Goal: Task Accomplishment & Management: Manage account settings

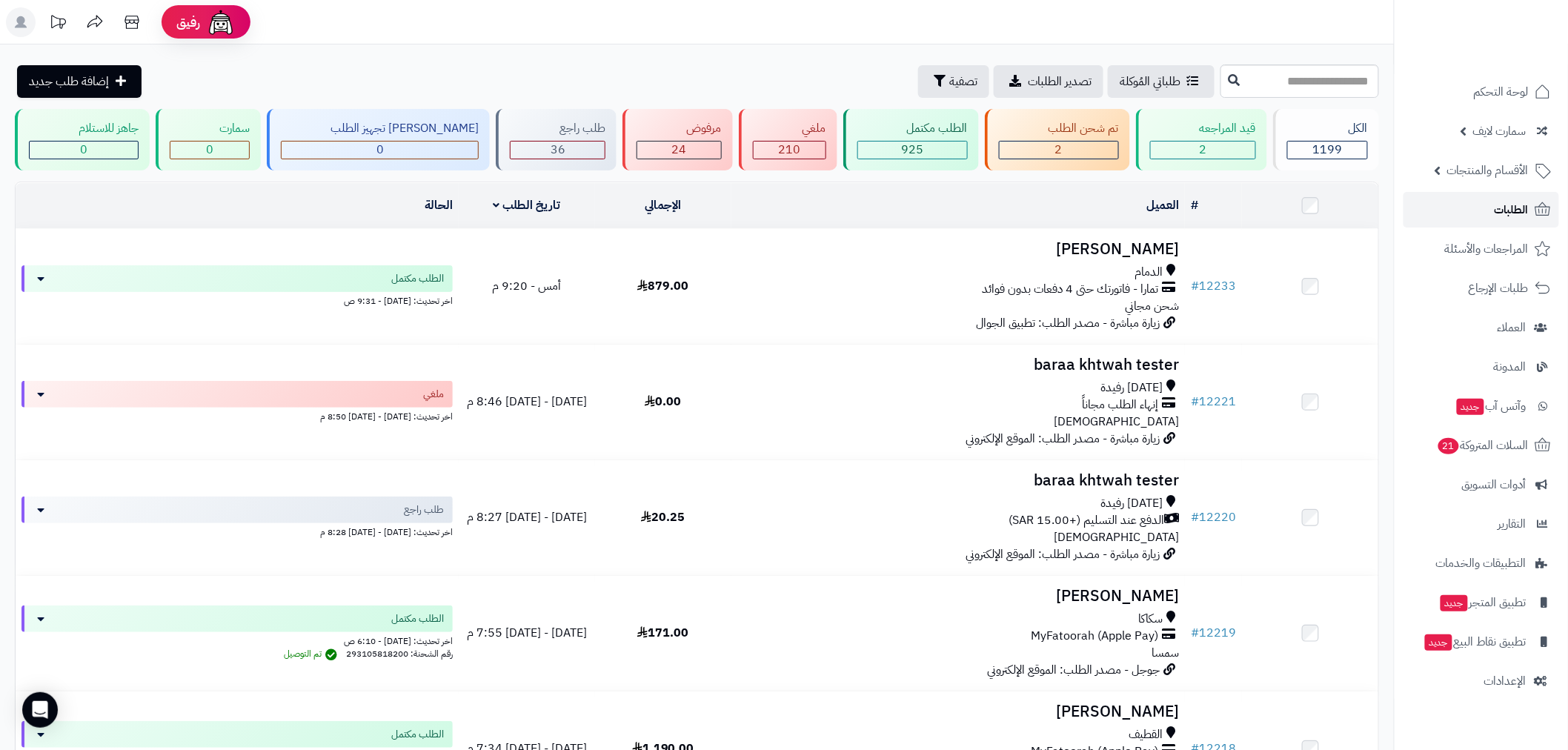
click at [1508, 197] on link "الطلبات" at bounding box center [1482, 209] width 156 height 36
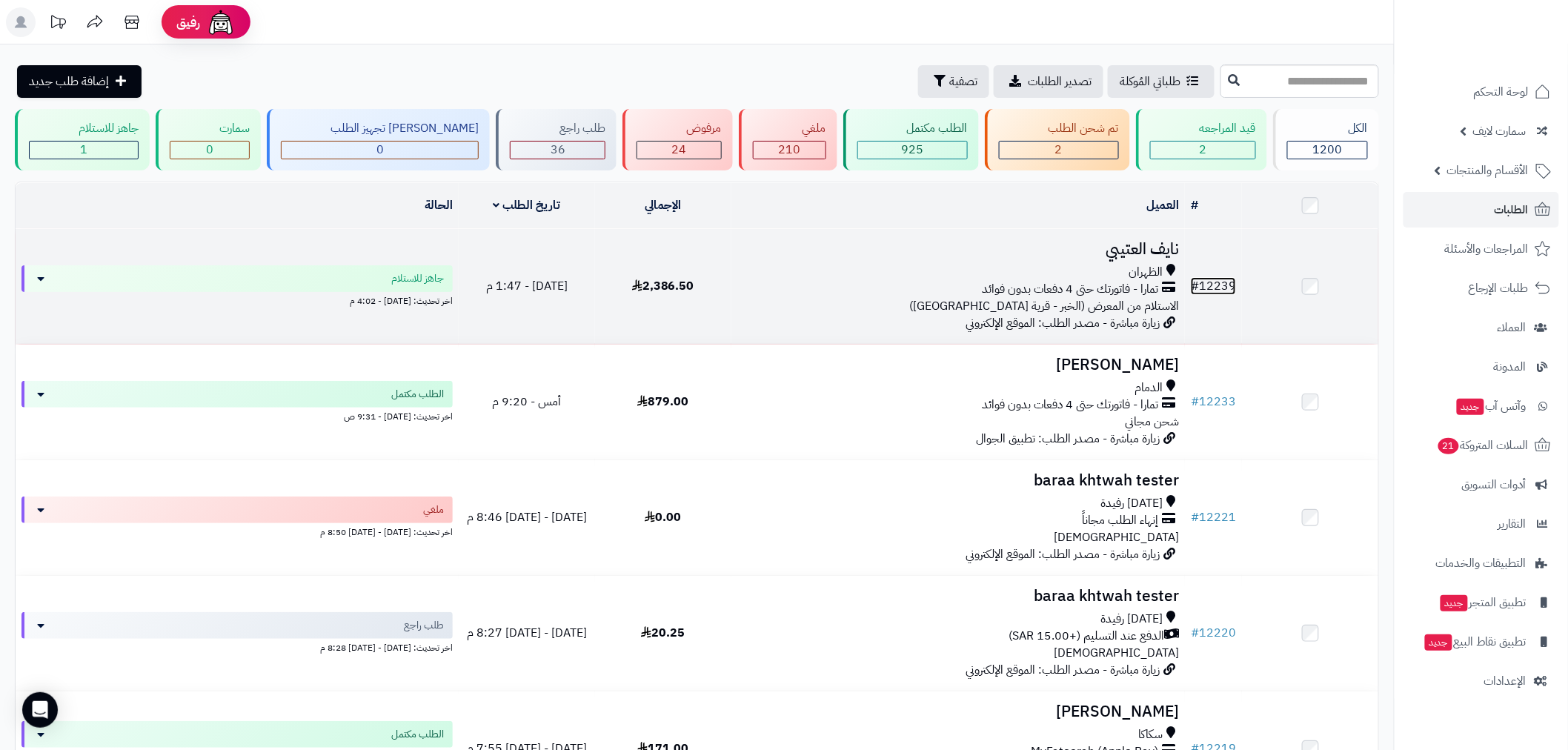
click at [1219, 284] on link "# 12239" at bounding box center [1213, 286] width 45 height 18
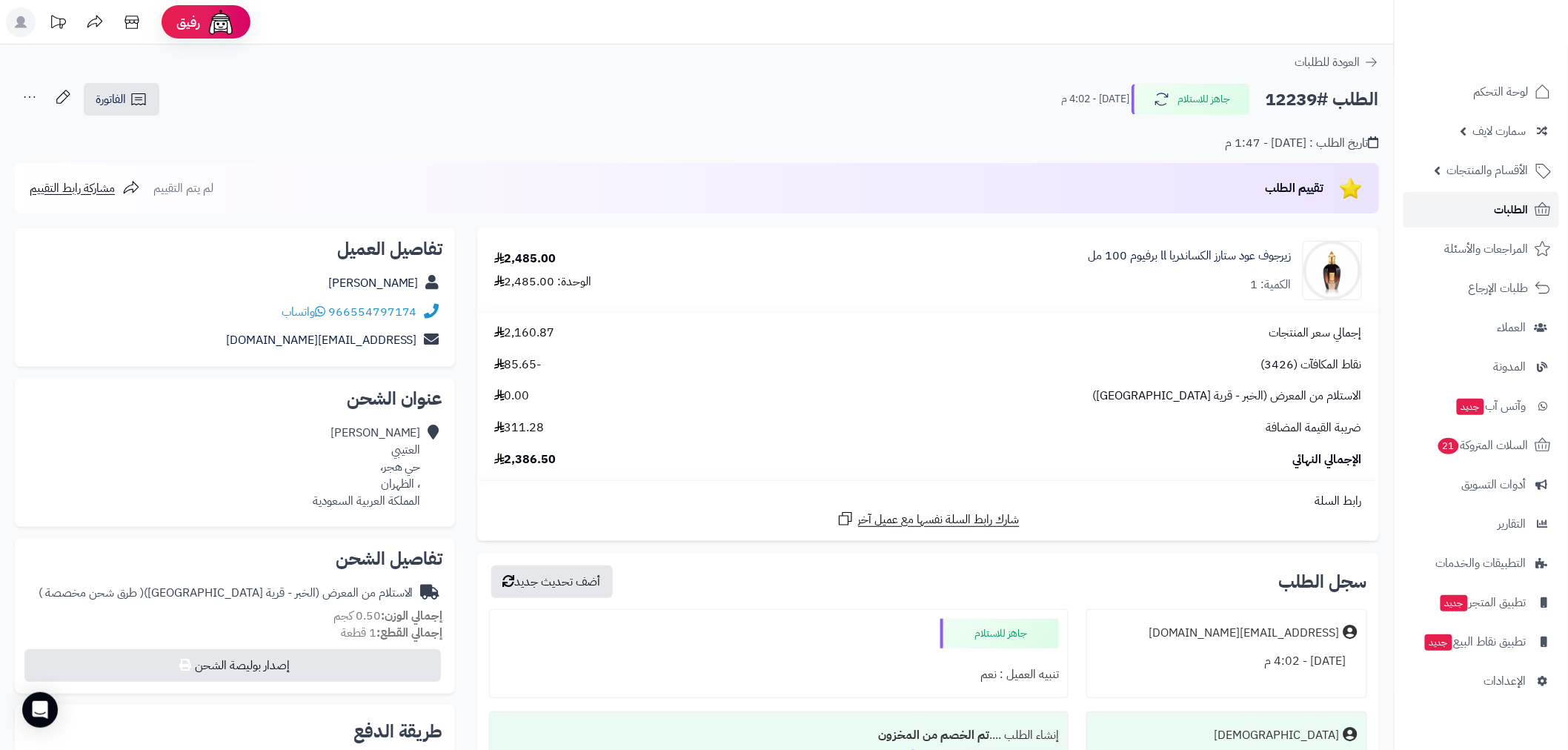
click at [1469, 219] on link "الطلبات" at bounding box center [1482, 209] width 156 height 36
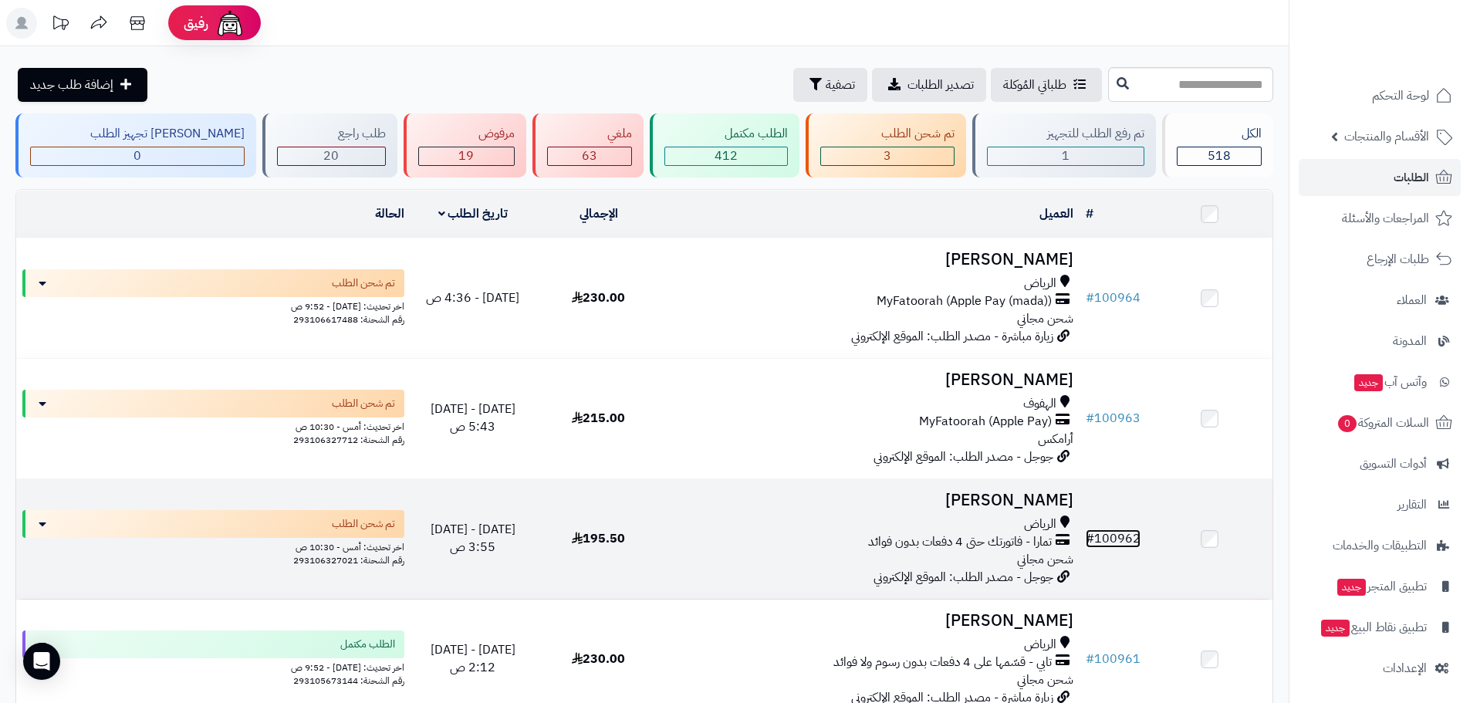
click at [1102, 538] on link "# 100962" at bounding box center [1113, 538] width 55 height 19
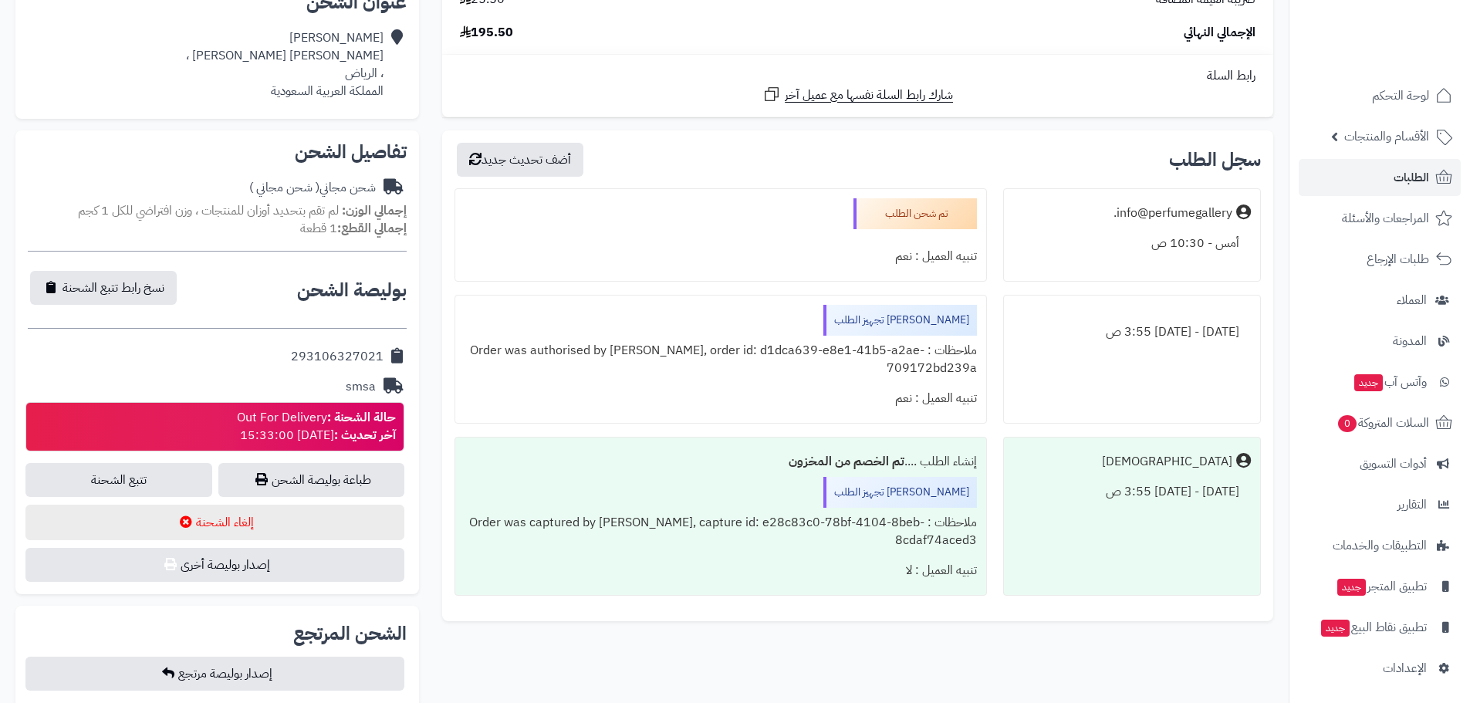
scroll to position [360, 0]
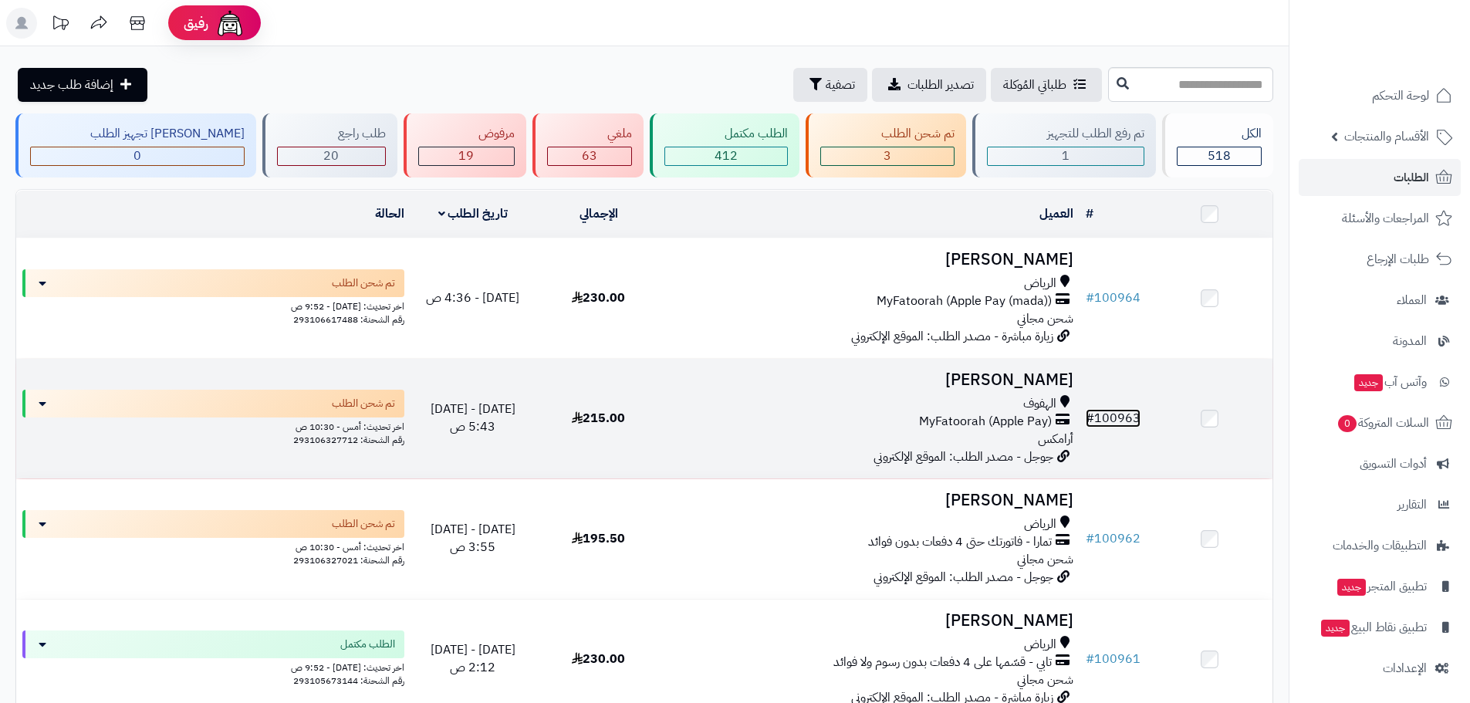
click at [1107, 409] on link "# 100963" at bounding box center [1113, 418] width 55 height 19
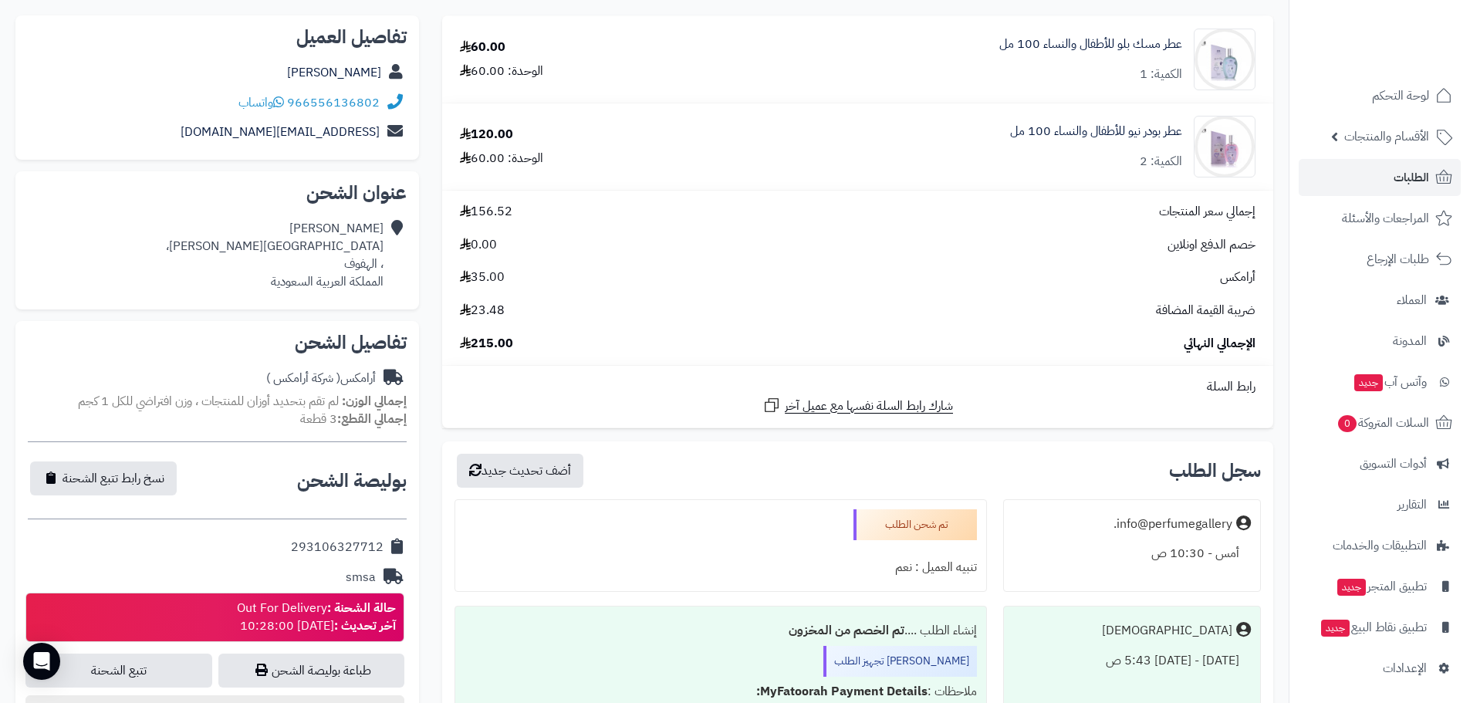
scroll to position [180, 0]
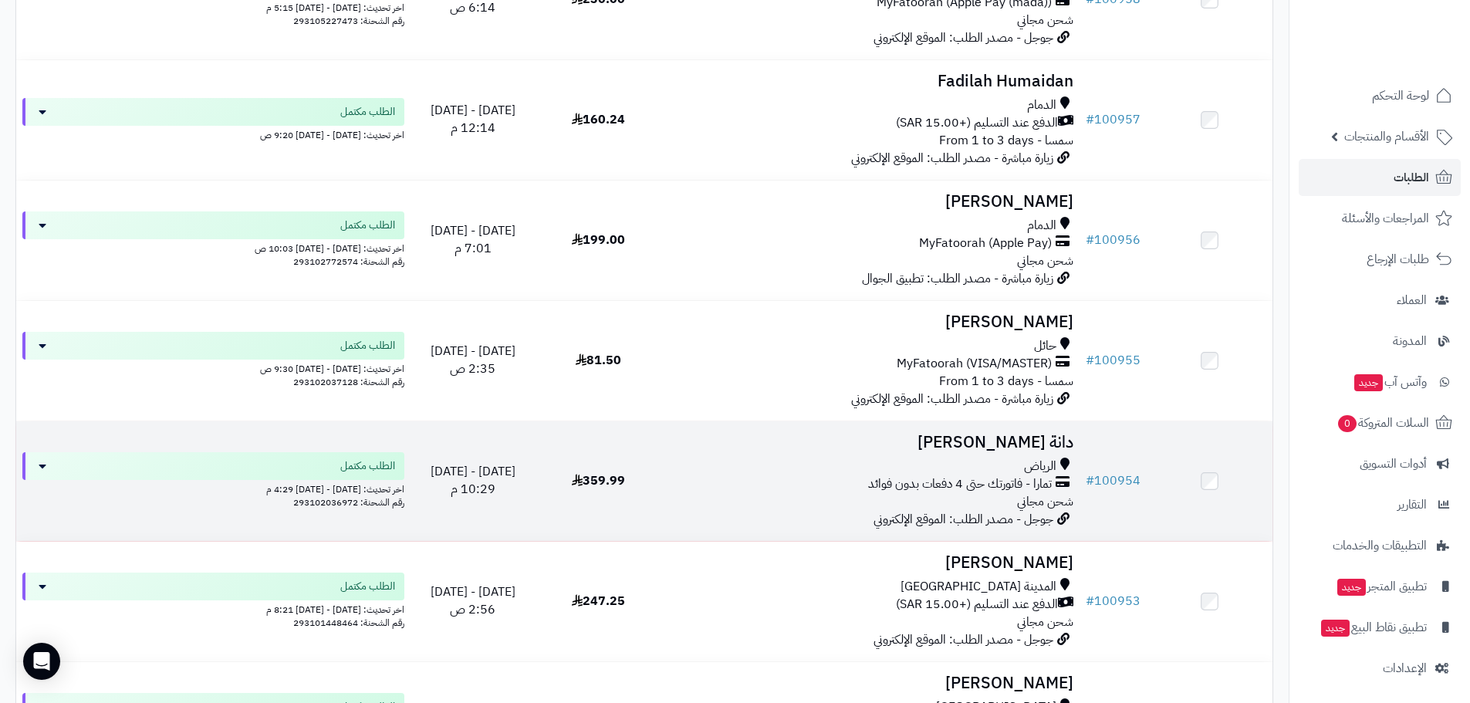
scroll to position [1260, 0]
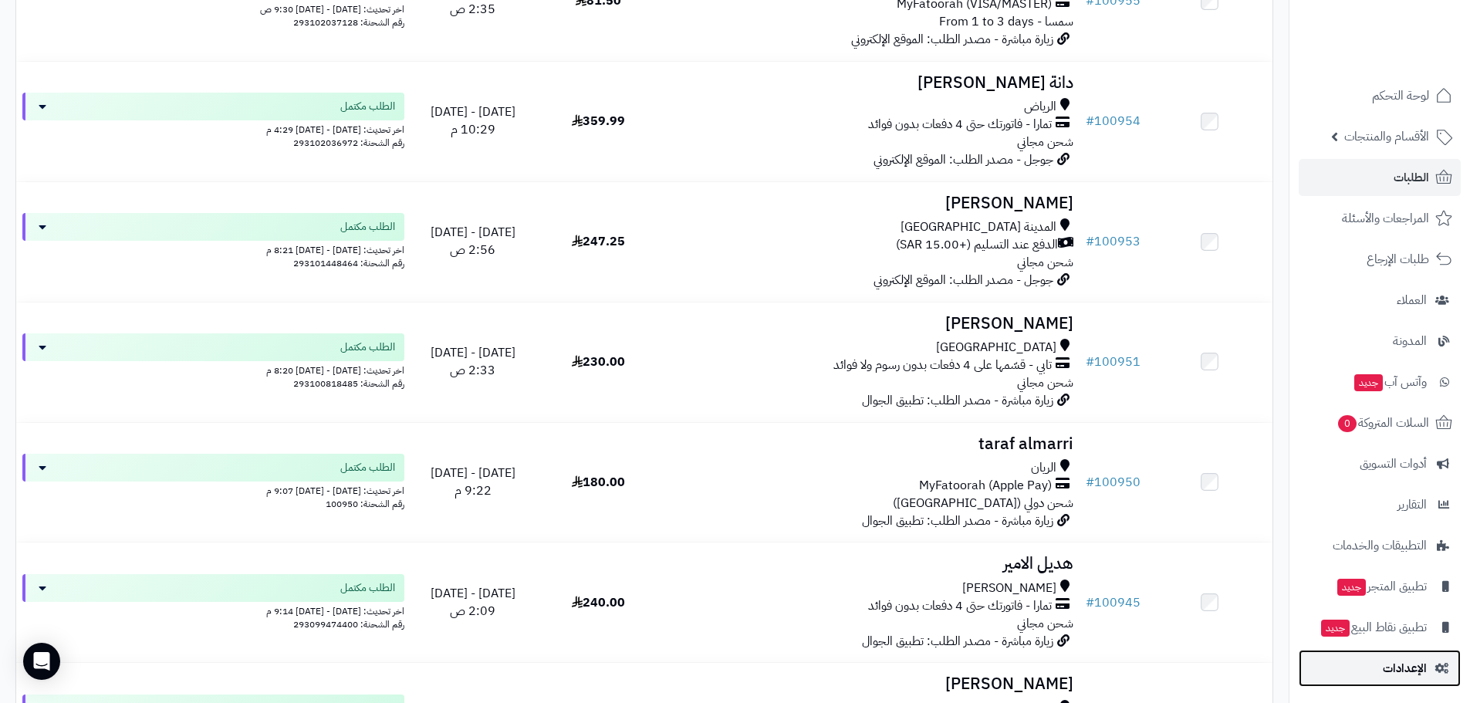
click at [1383, 665] on link "الإعدادات" at bounding box center [1380, 668] width 162 height 37
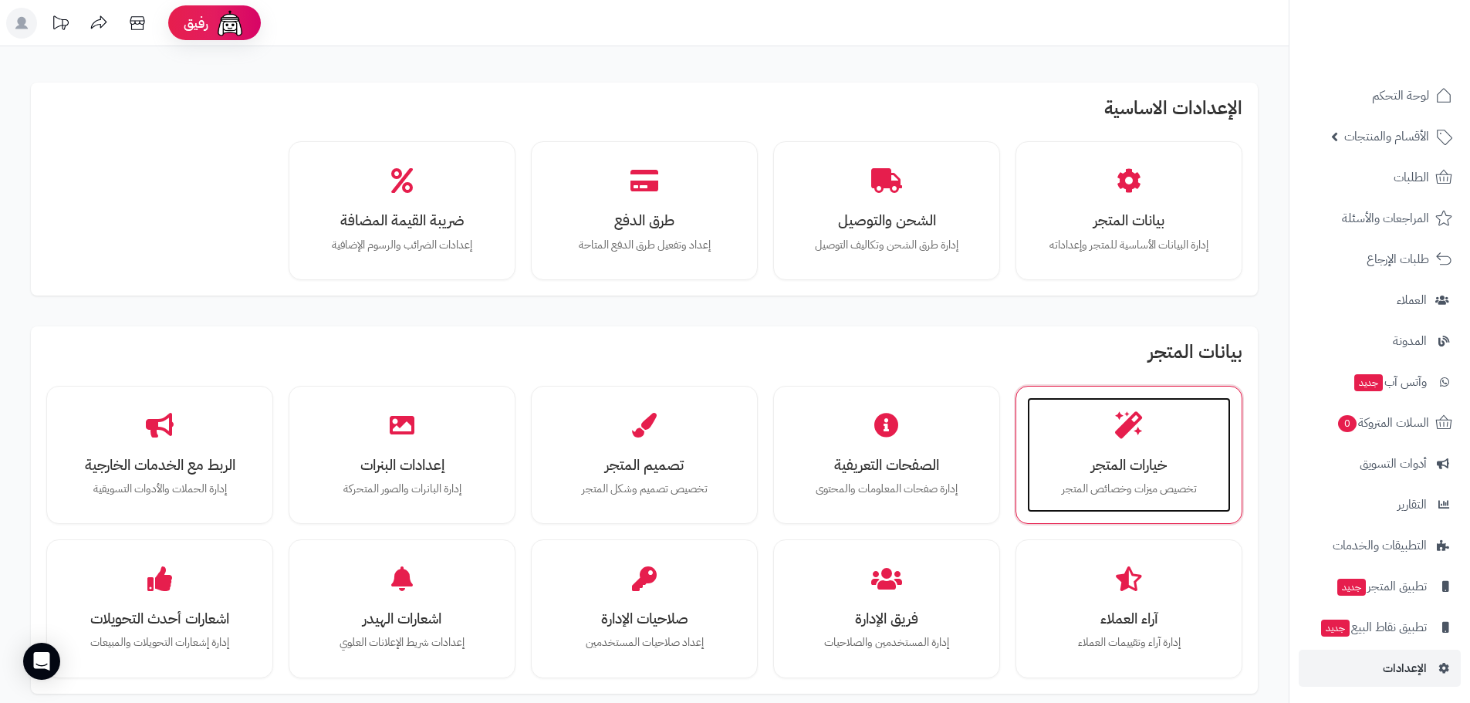
click at [1153, 451] on div "خيارات المتجر تخصيص ميزات وخصائص المتجر" at bounding box center [1129, 455] width 204 height 116
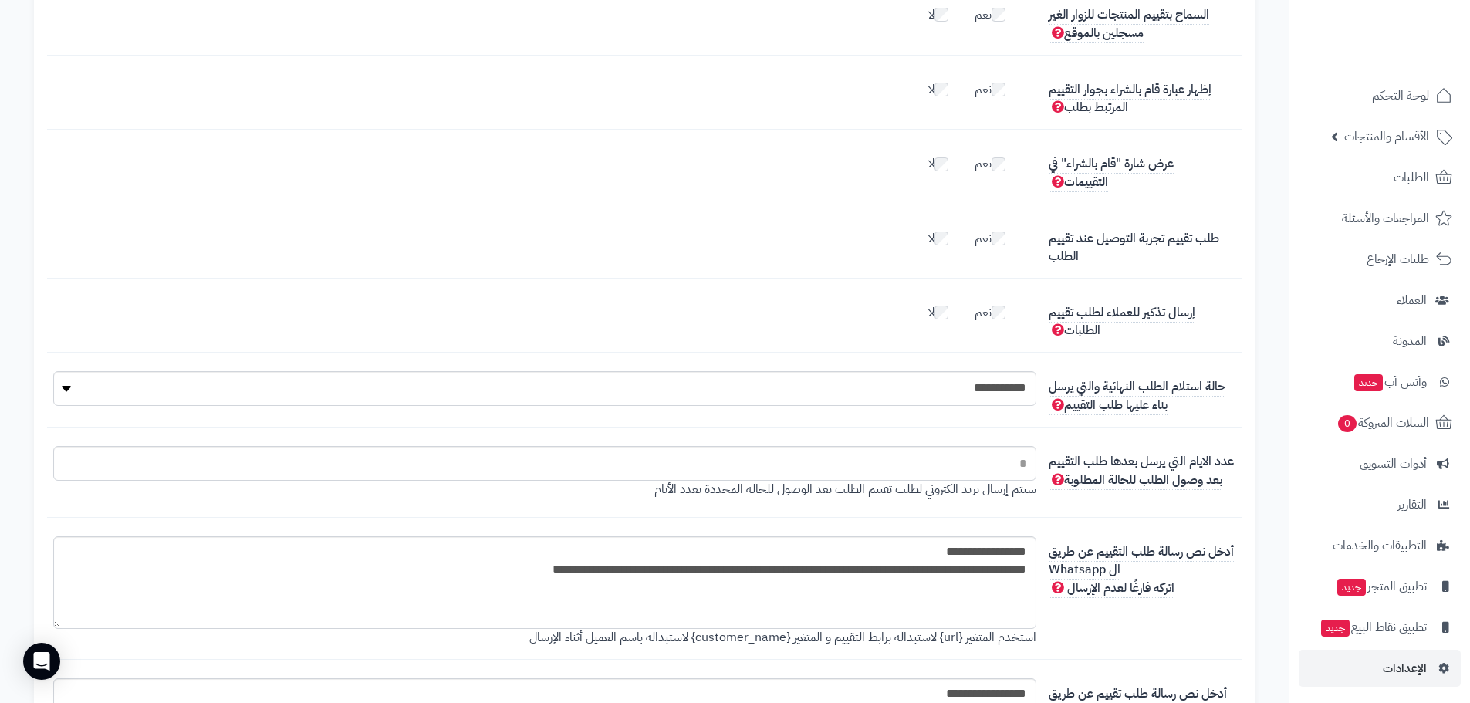
scroll to position [2521, 0]
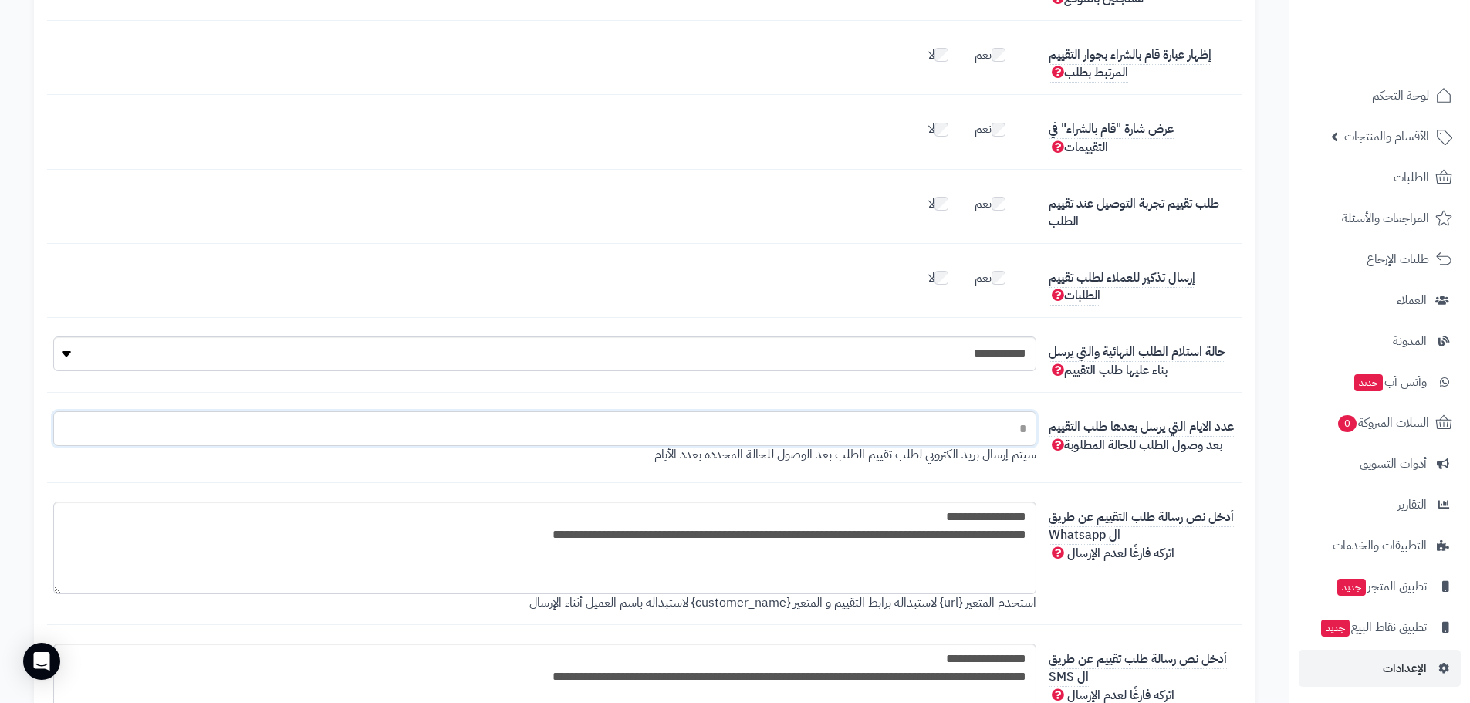
click at [928, 435] on input "*" at bounding box center [544, 428] width 983 height 35
drag, startPoint x: 932, startPoint y: 435, endPoint x: 1043, endPoint y: 441, distance: 110.5
click at [1043, 441] on div "عدد الايام التي يرسل بعدها طلب التقييم بعد وصول الطلب للحالة المطلوبة * سيتم إر…" at bounding box center [644, 447] width 1195 height 72
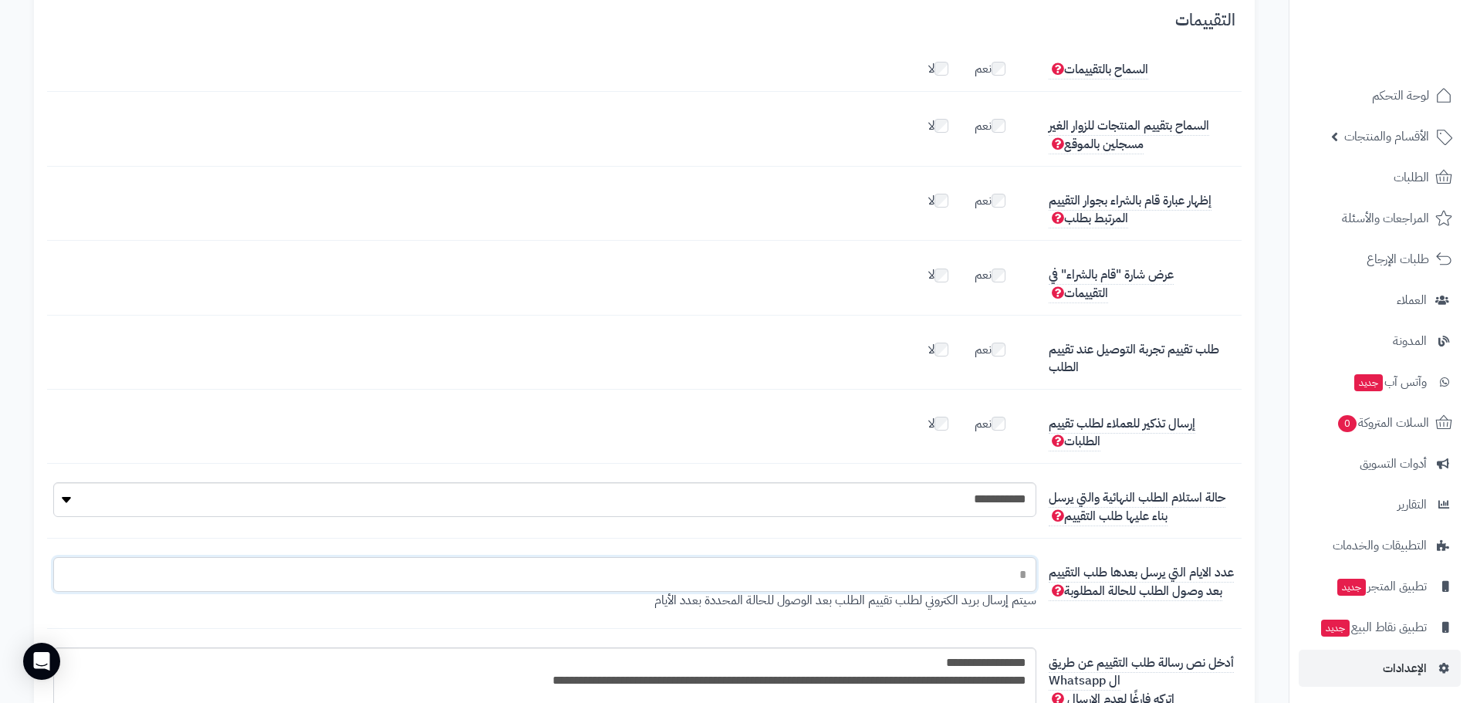
scroll to position [2341, 0]
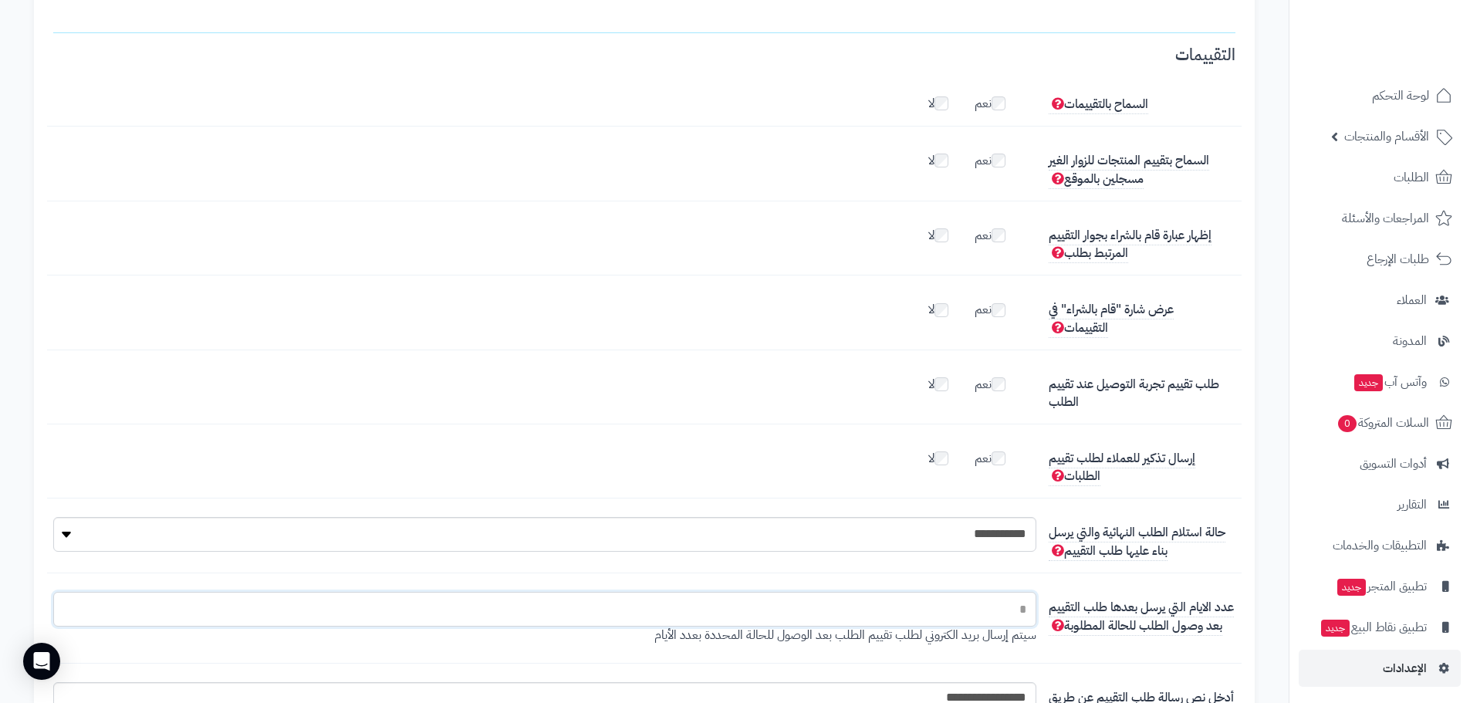
type input "*"
click at [988, 314] on label "نعم" at bounding box center [998, 306] width 46 height 25
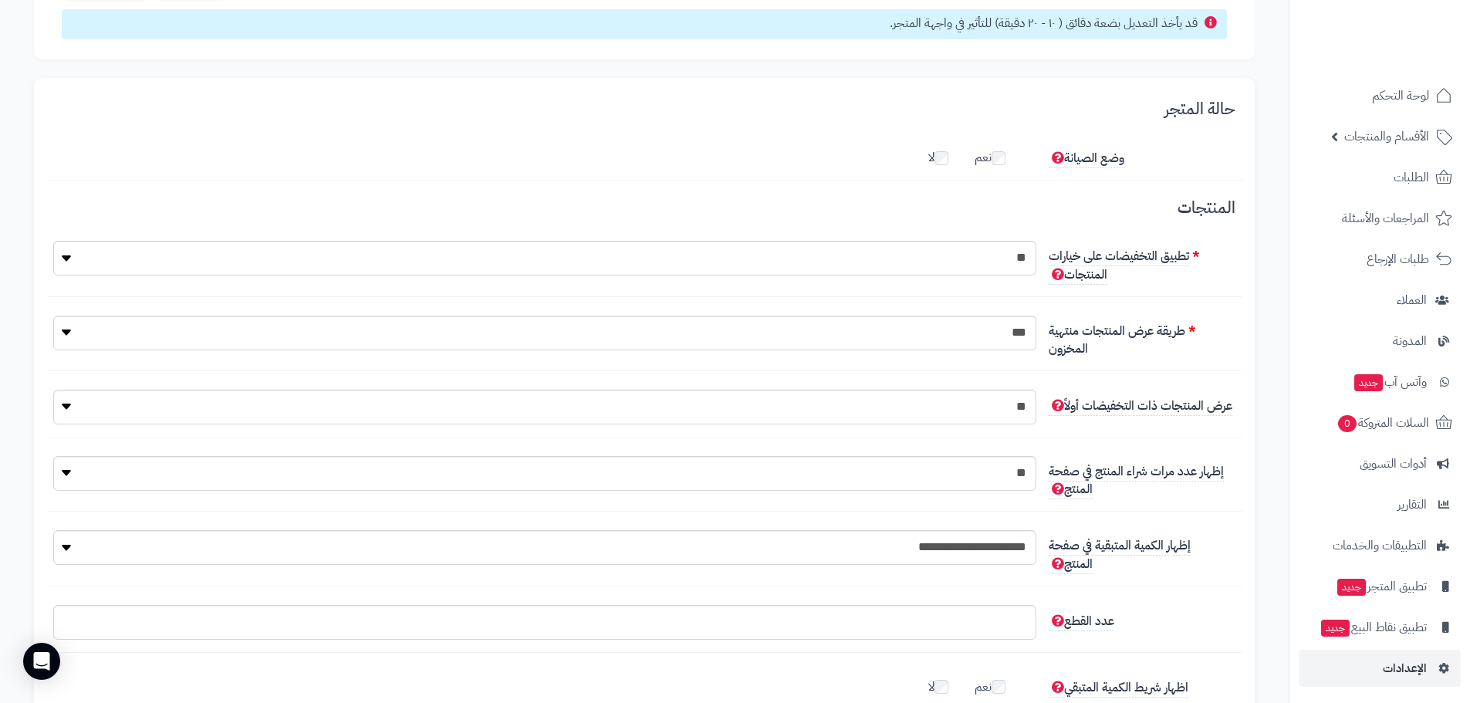
scroll to position [0, 0]
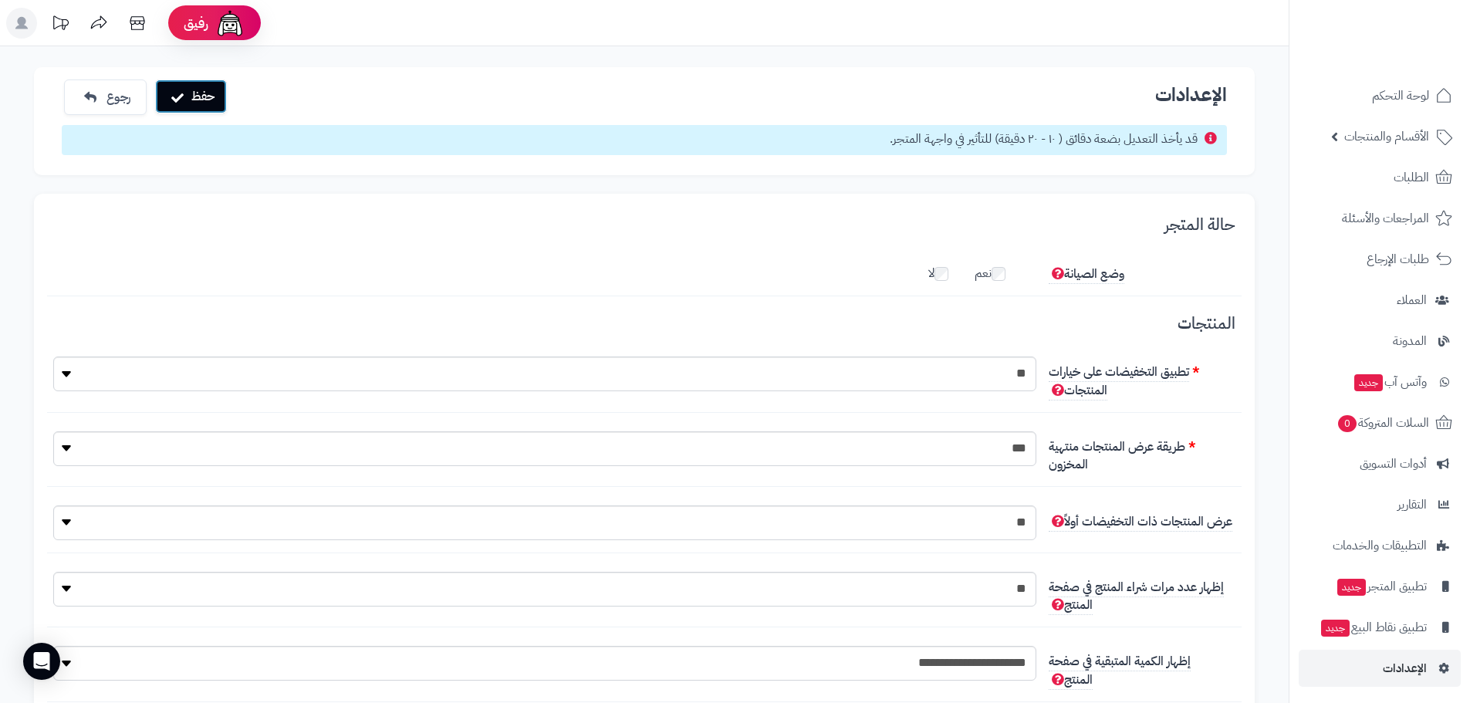
click at [202, 99] on button "حفظ" at bounding box center [191, 96] width 72 height 34
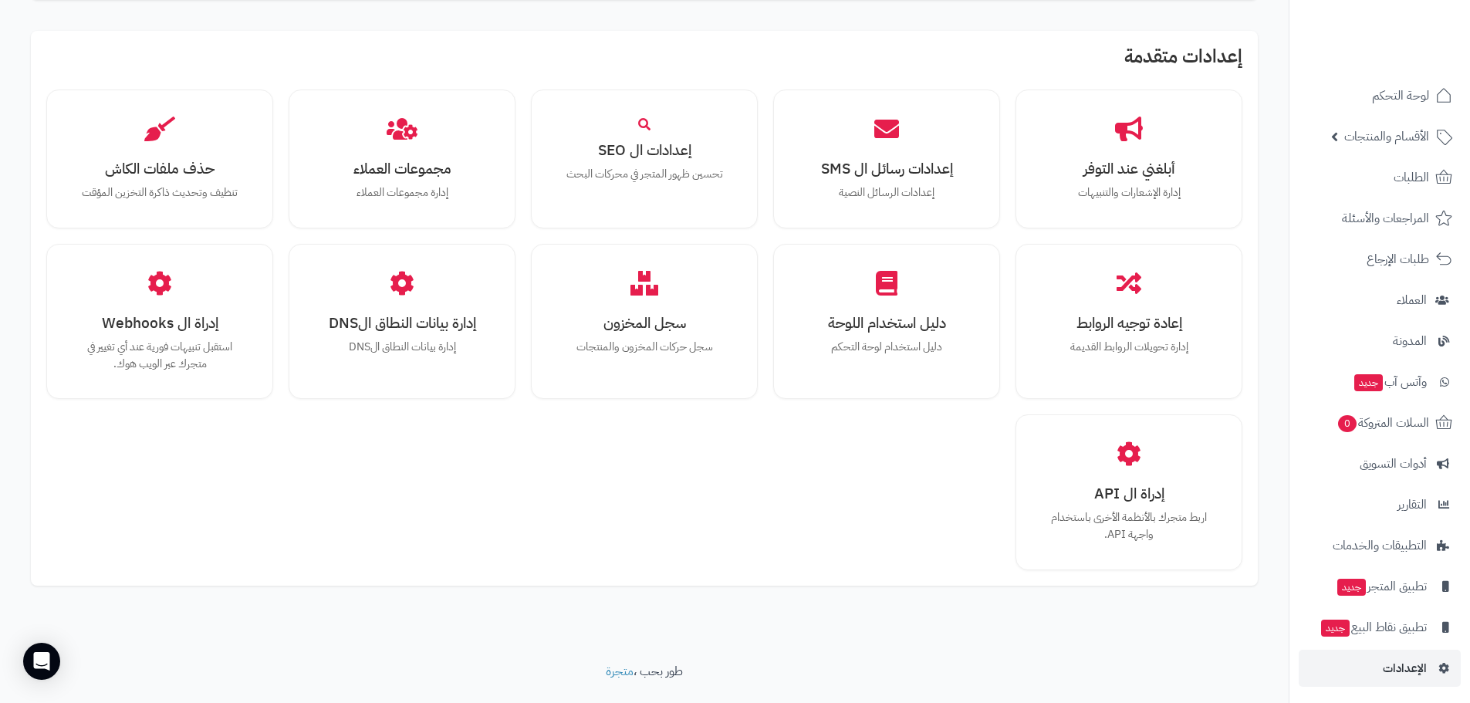
scroll to position [1027, 0]
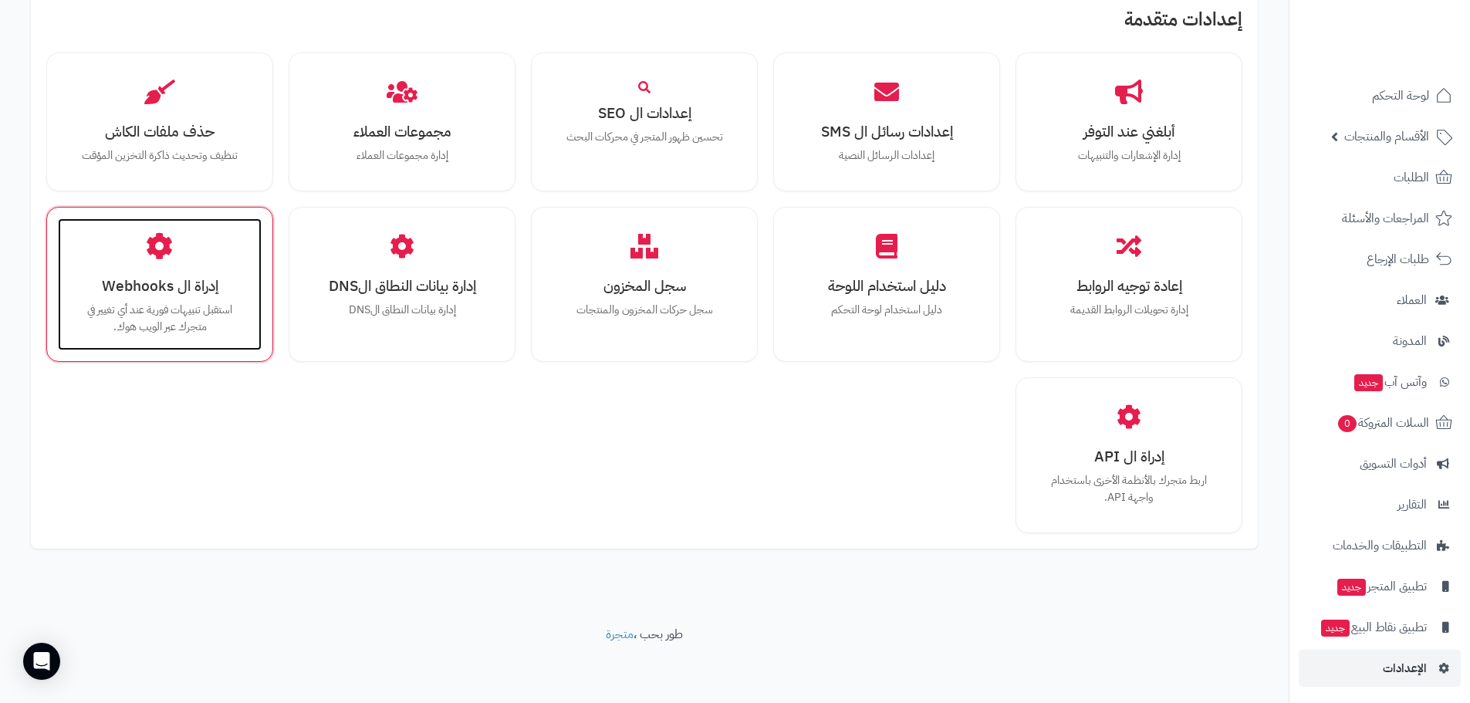
click at [173, 294] on h3 "إدراة ال Webhooks" at bounding box center [159, 286] width 173 height 16
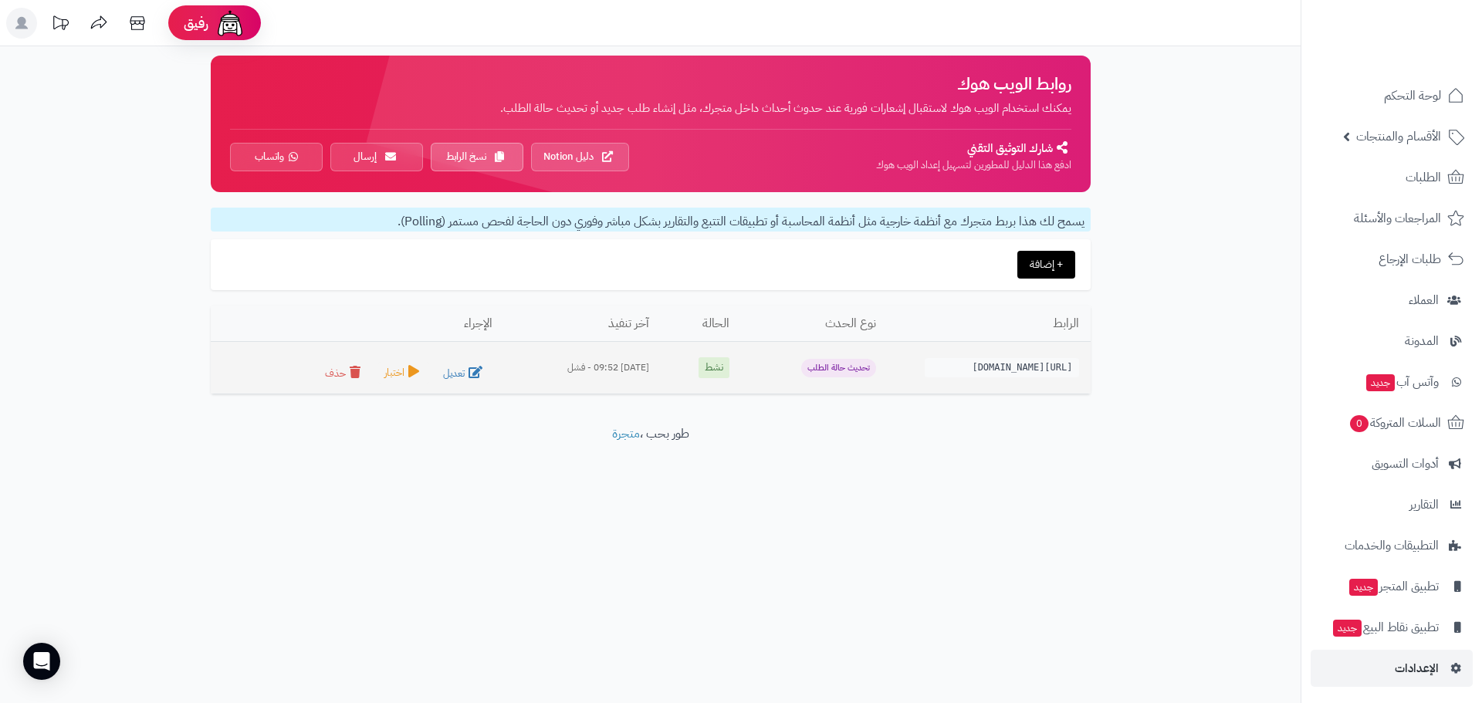
click at [408, 377] on icon at bounding box center [413, 371] width 11 height 12
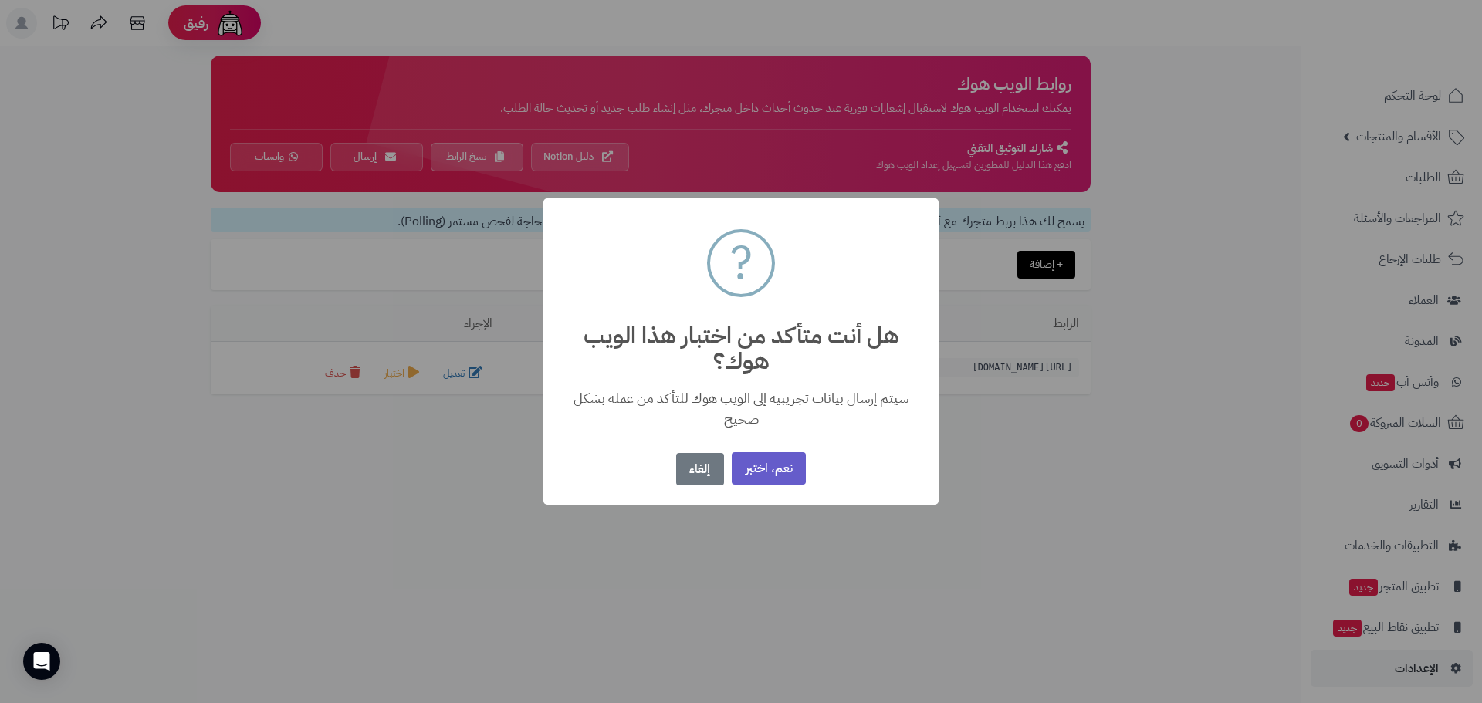
click at [795, 478] on button "نعم، اختبر" at bounding box center [769, 468] width 74 height 33
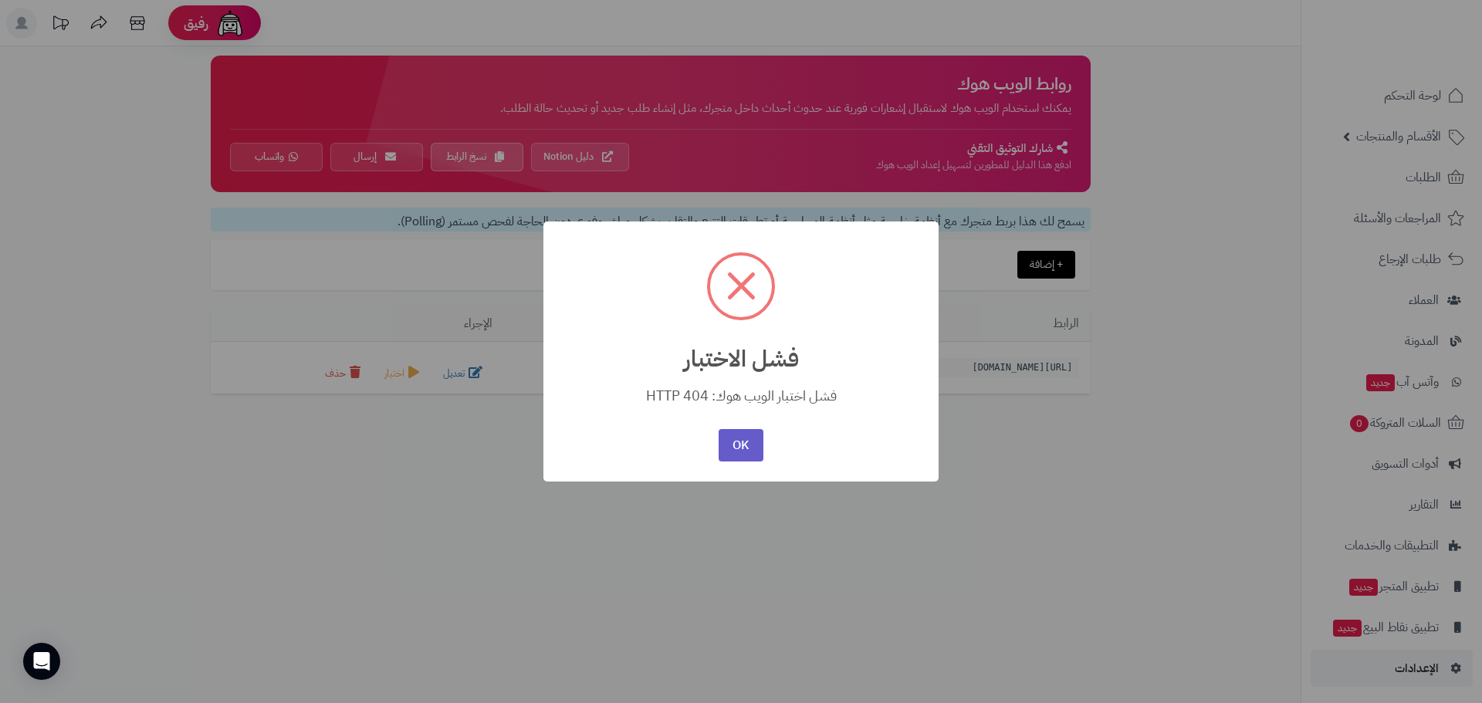
click at [745, 453] on button "OK" at bounding box center [741, 445] width 44 height 33
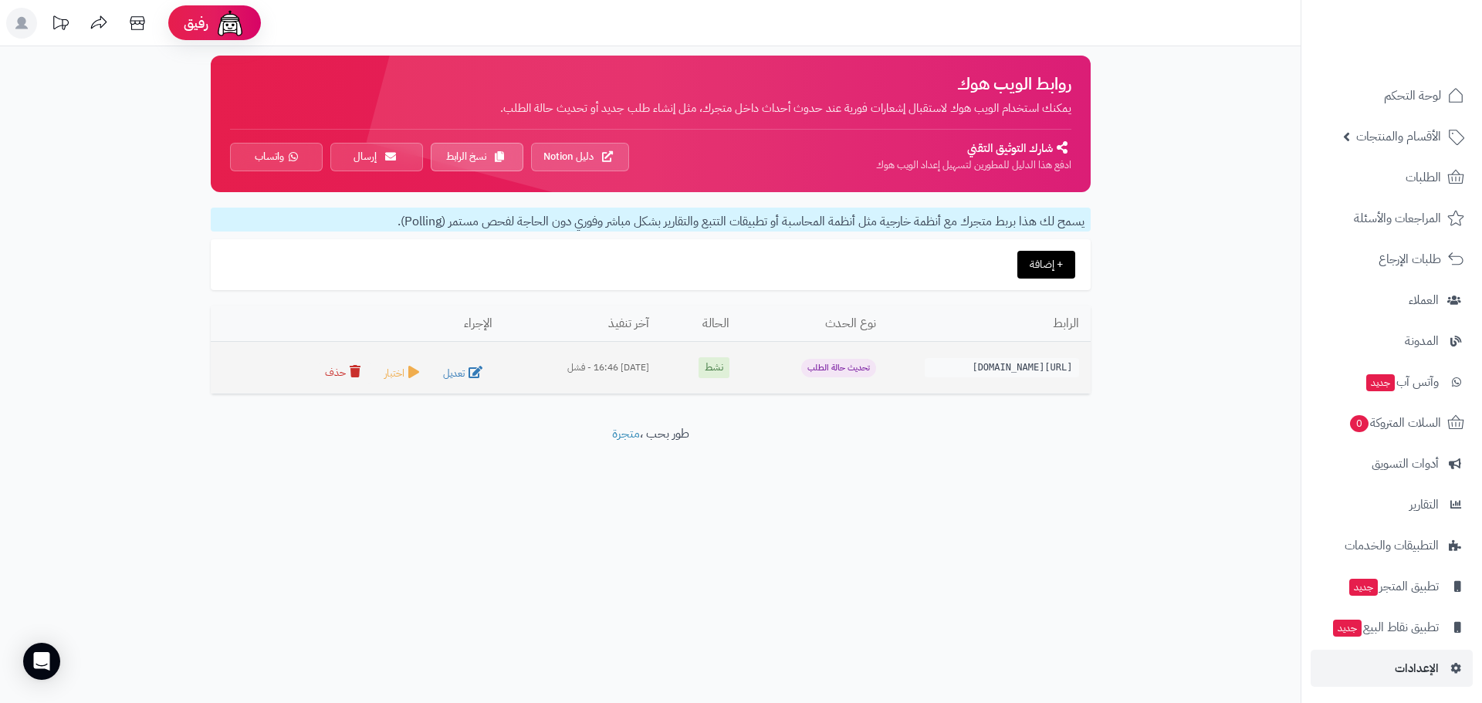
click at [350, 374] on icon at bounding box center [355, 371] width 11 height 12
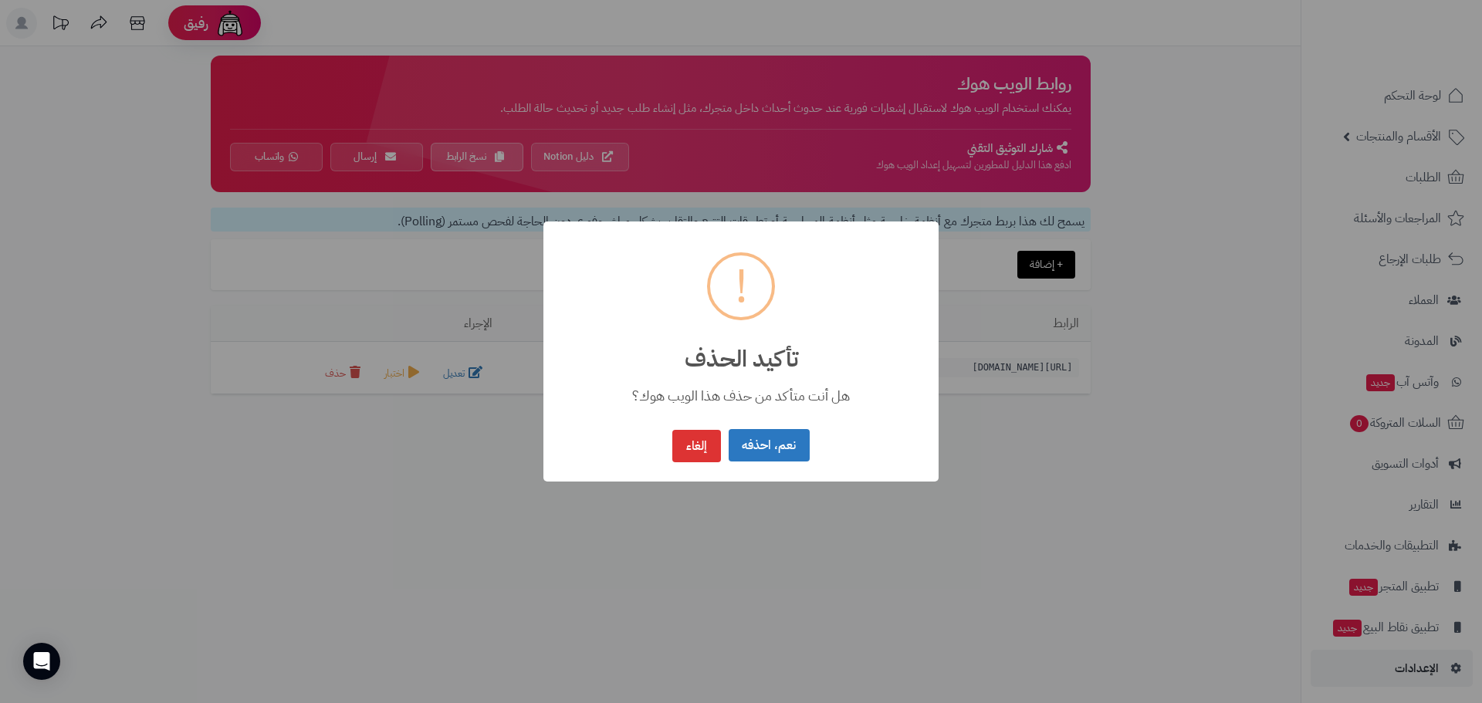
click at [749, 445] on button "نعم، احذفه" at bounding box center [769, 445] width 81 height 33
click at [739, 447] on button "OK" at bounding box center [741, 445] width 44 height 33
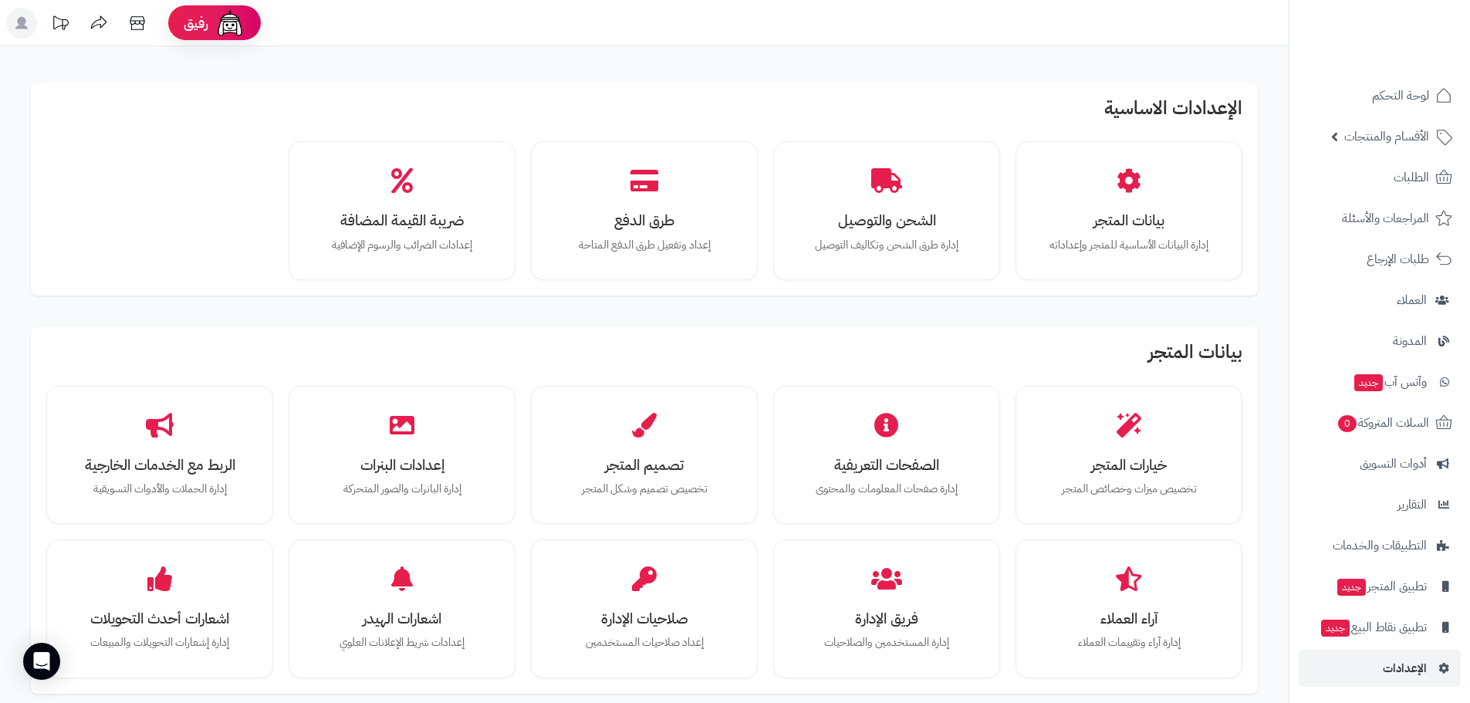
scroll to position [975, 0]
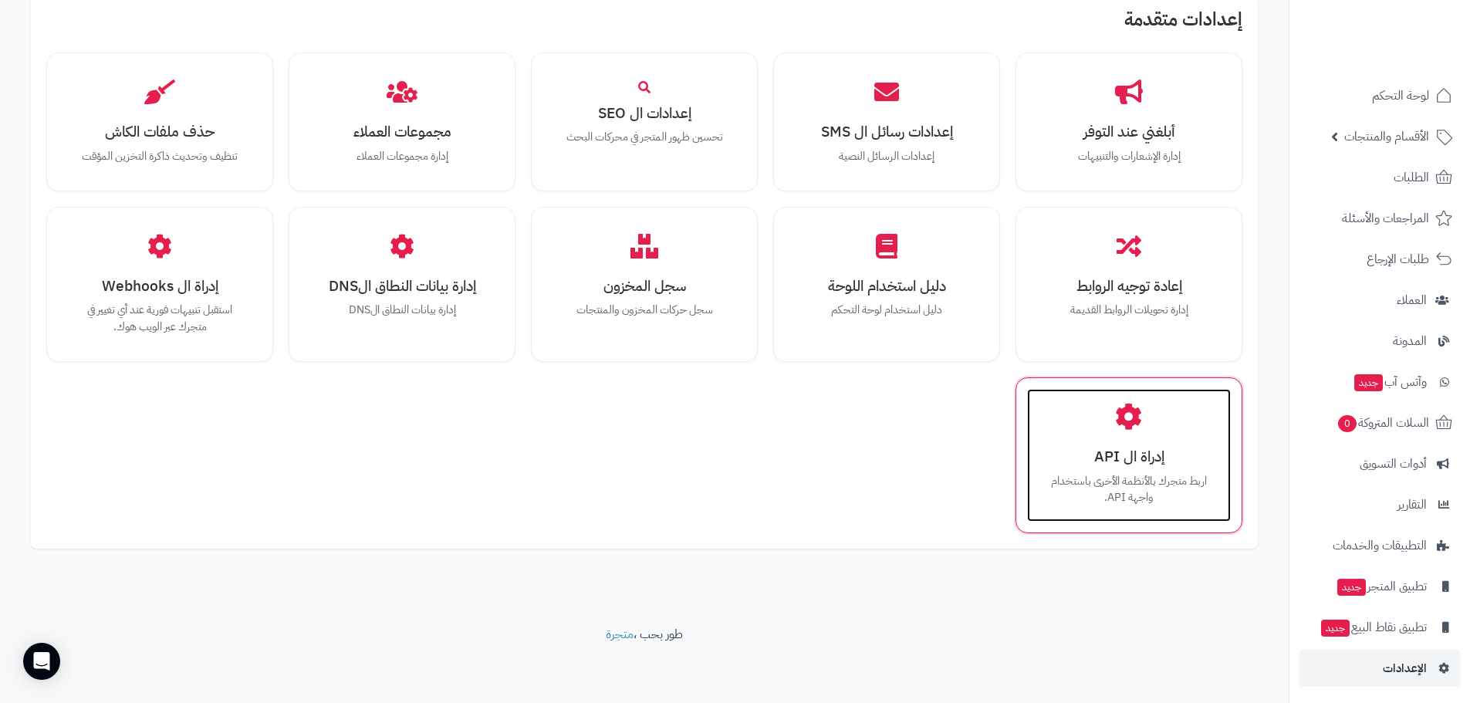
click at [1074, 485] on p "اربط متجرك بالأنظمة الأخرى باستخدام واجهة API." at bounding box center [1129, 489] width 173 height 33
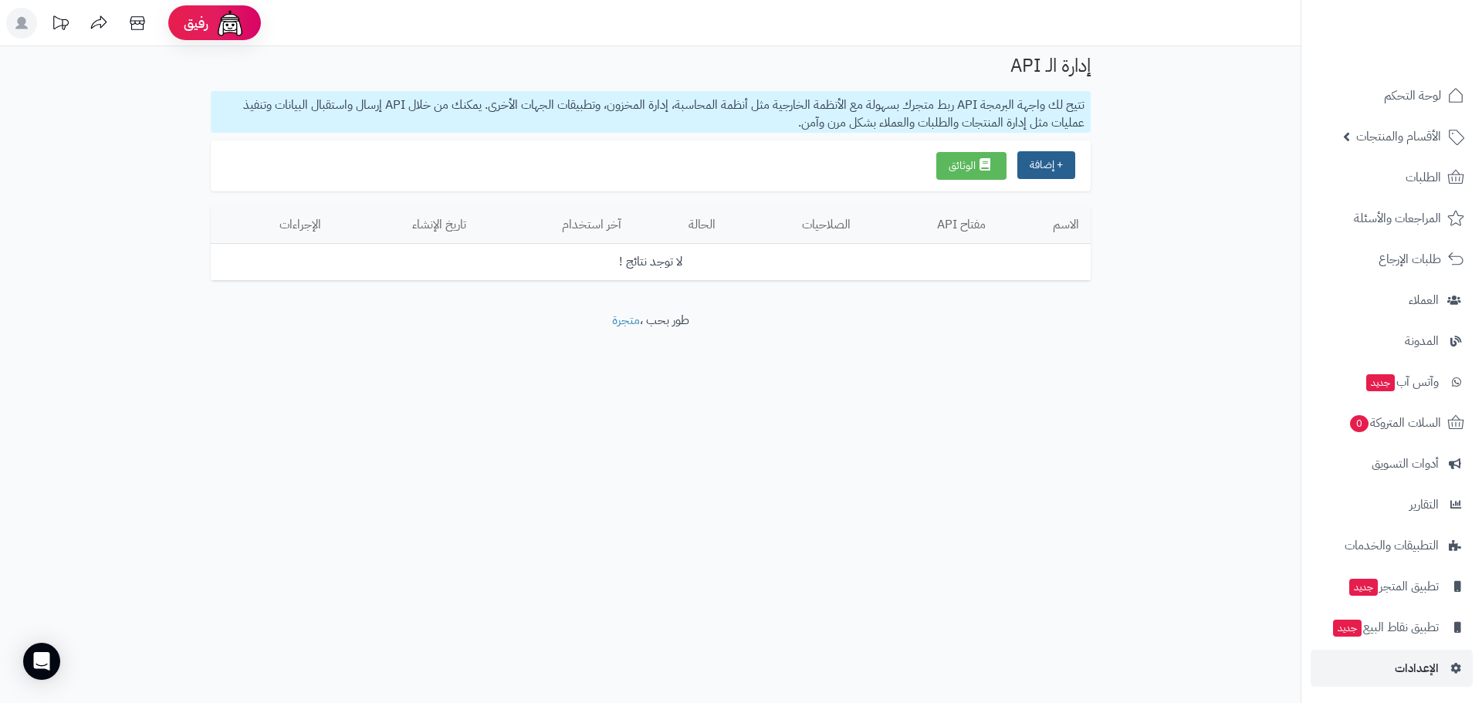
click at [1041, 170] on button "+ إضافة" at bounding box center [1046, 165] width 58 height 28
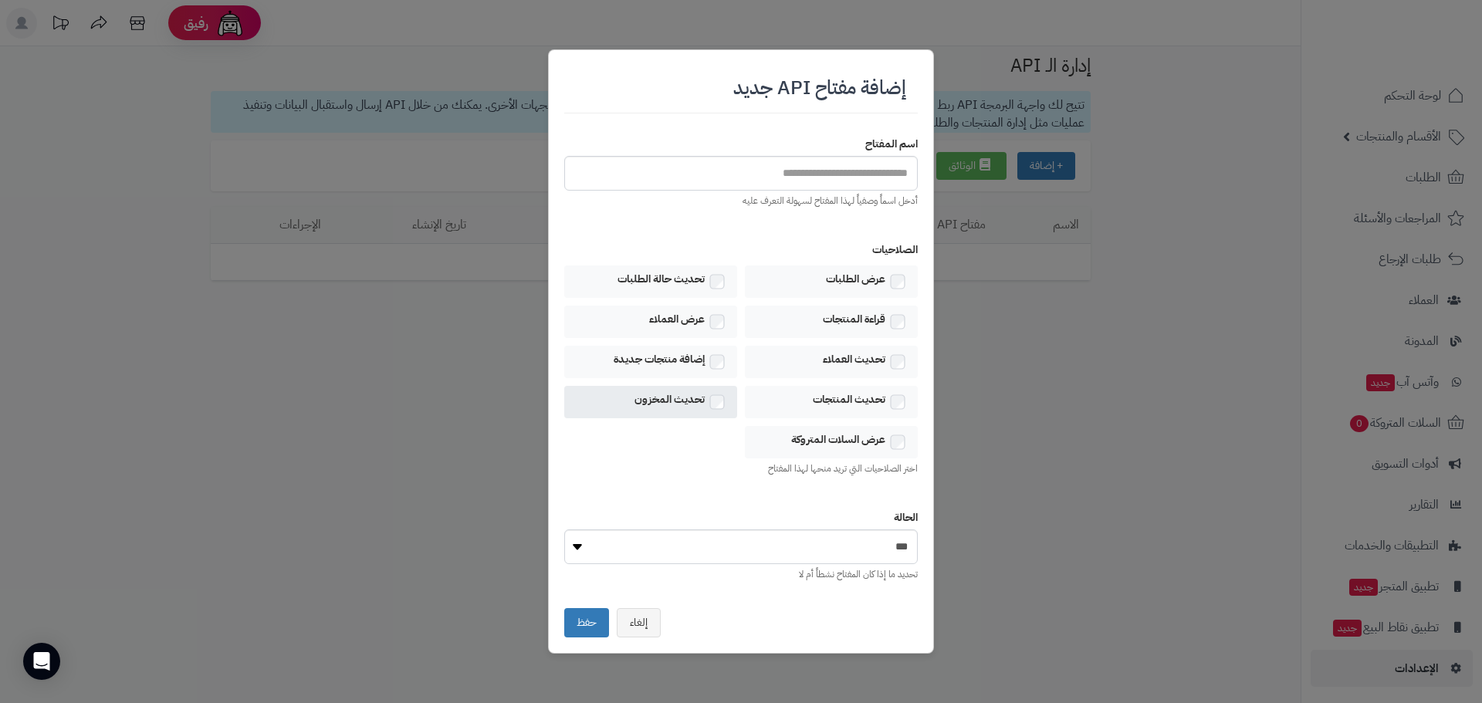
click at [712, 391] on div "تحديث المخزون" at bounding box center [650, 402] width 173 height 32
click at [842, 548] on select "*** *******" at bounding box center [740, 546] width 353 height 35
click at [632, 628] on button "إلغاء" at bounding box center [639, 621] width 44 height 29
